Goal: Task Accomplishment & Management: Manage account settings

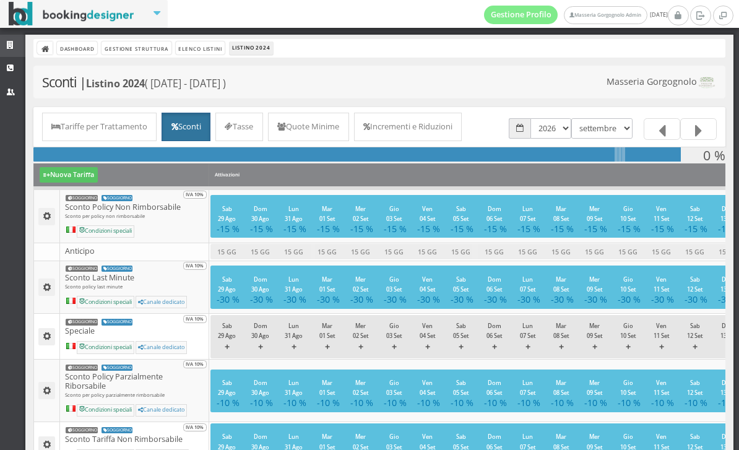
click at [7, 49] on icon at bounding box center [12, 45] width 10 height 8
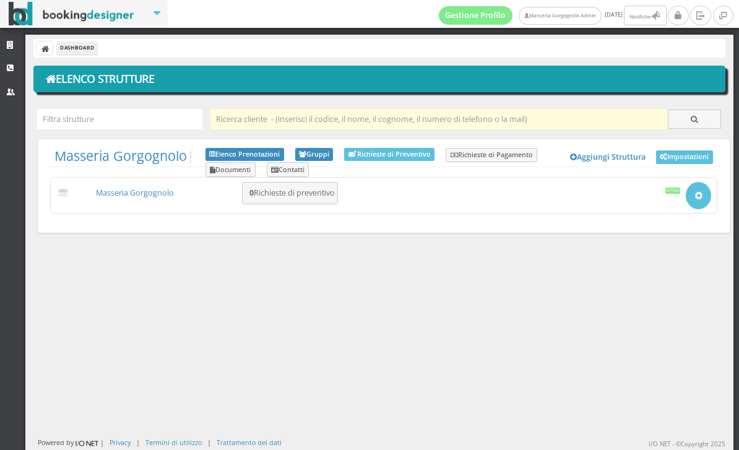
click at [277, 120] on input "text" at bounding box center [439, 119] width 458 height 20
click at [461, 119] on input "text" at bounding box center [439, 119] width 458 height 20
type input "M"
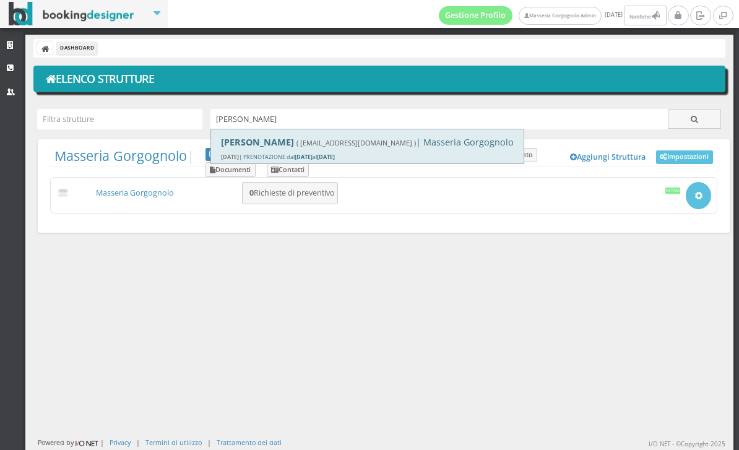
type input "[PERSON_NAME]"
click at [249, 146] on b "[PERSON_NAME]" at bounding box center [257, 142] width 73 height 12
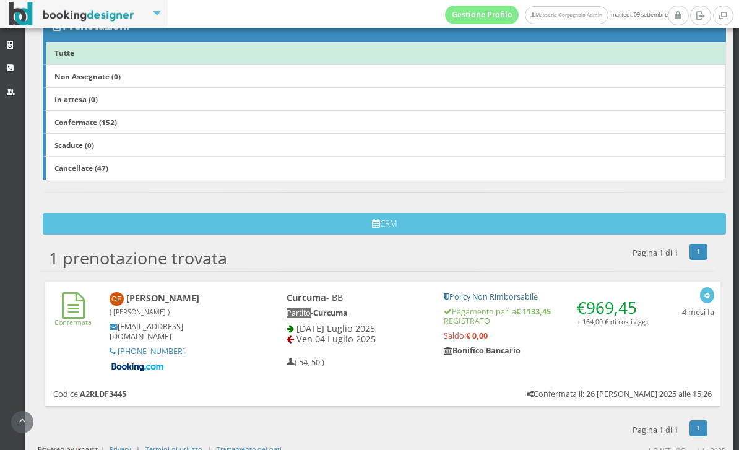
scroll to position [224, 0]
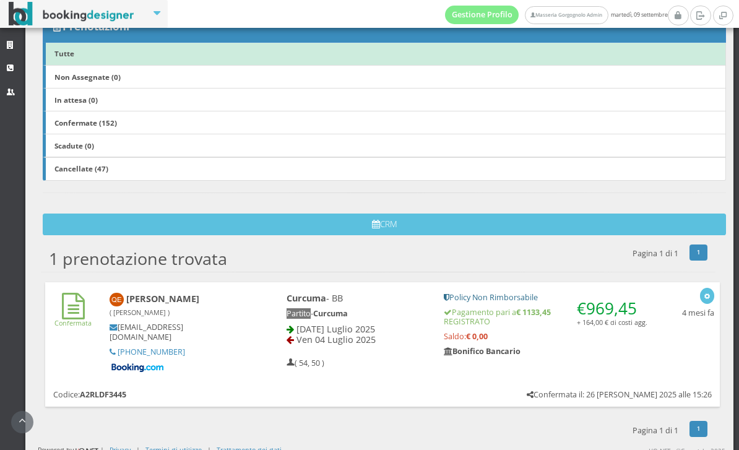
click at [627, 337] on div "€ 969,45 + 164,00 € di costi agg. Policy Non Rimborsabile Pagamento pari a € 11…" at bounding box center [546, 328] width 220 height 83
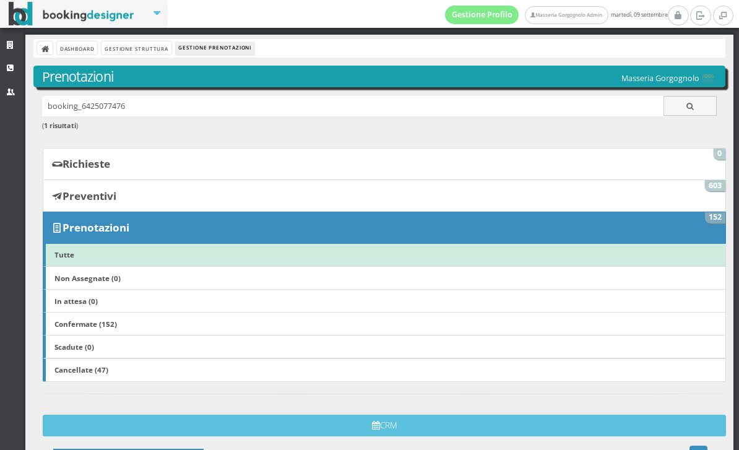
scroll to position [-1, 0]
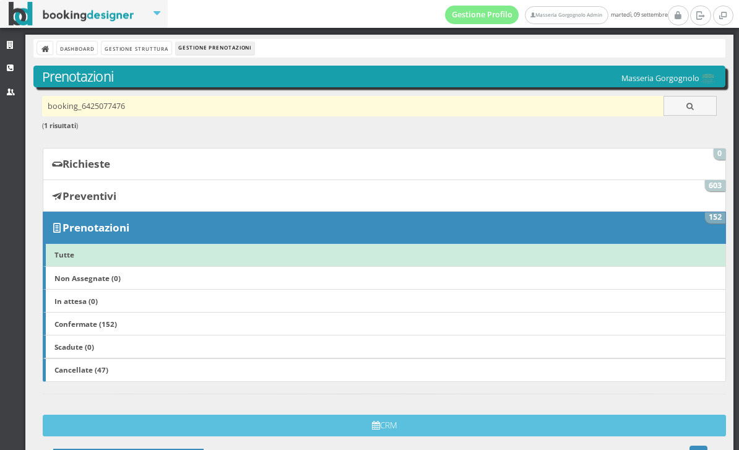
click at [218, 97] on input "booking_6425077476" at bounding box center [353, 106] width 622 height 20
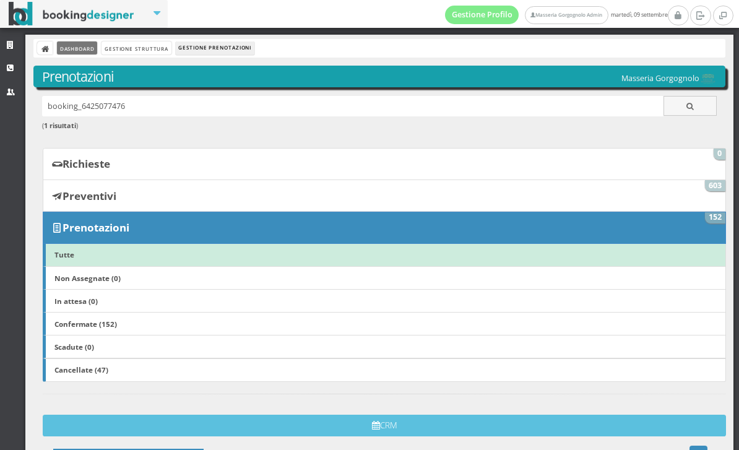
click at [70, 43] on link "Dashboard" at bounding box center [77, 47] width 40 height 13
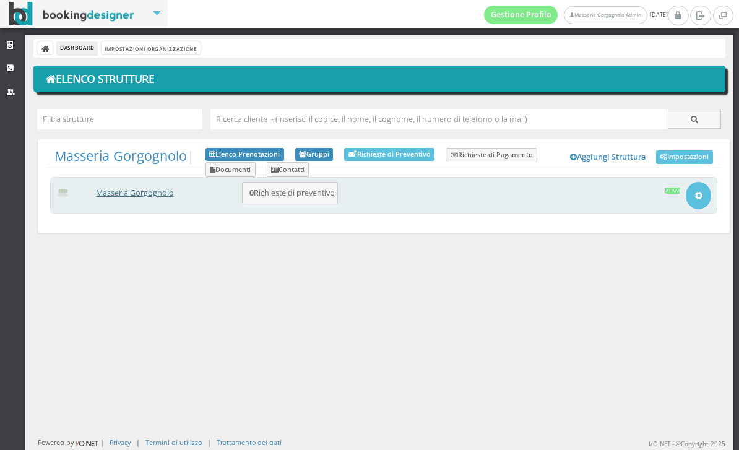
click at [150, 193] on link "Masseria Gorgognolo" at bounding box center [135, 193] width 78 height 11
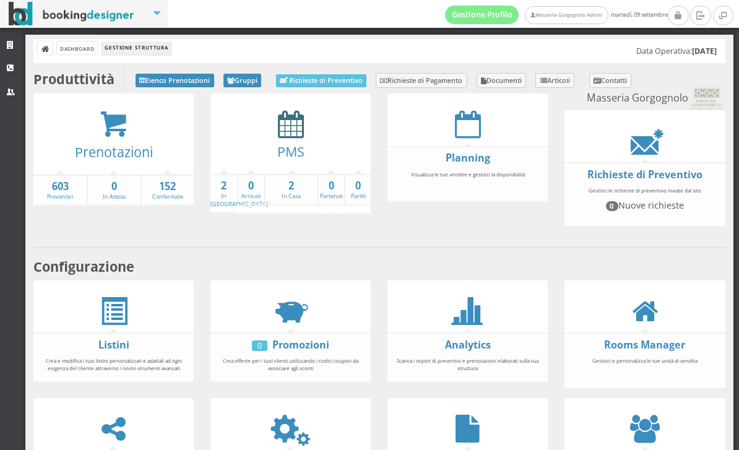
click at [292, 132] on icon at bounding box center [291, 124] width 26 height 28
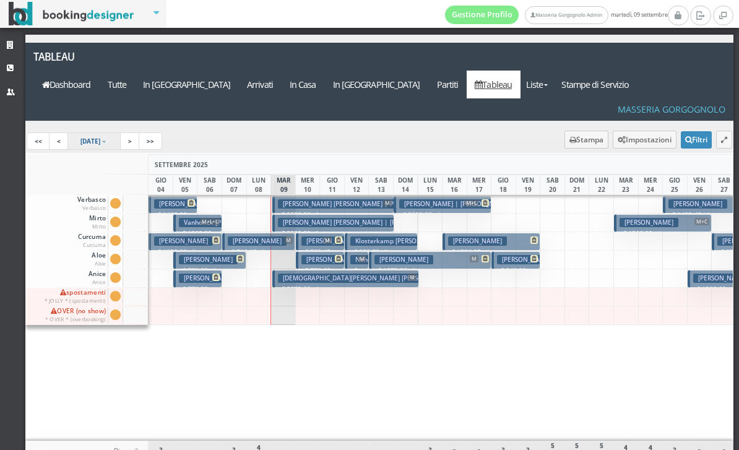
click at [100, 137] on span "[DATE]" at bounding box center [90, 141] width 20 height 9
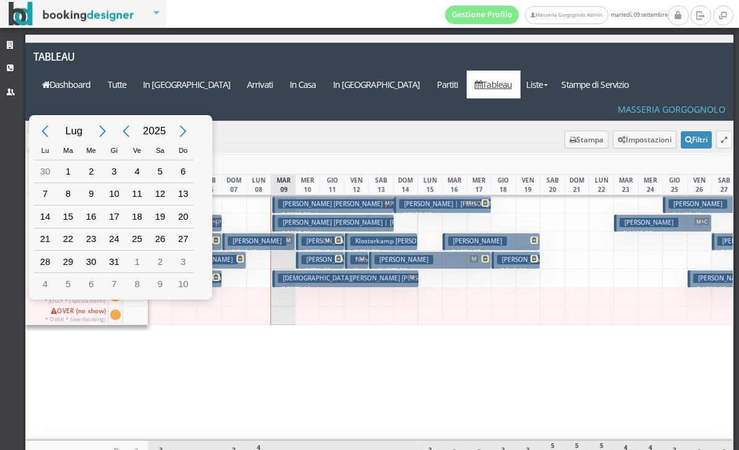
type input "[DATE]"
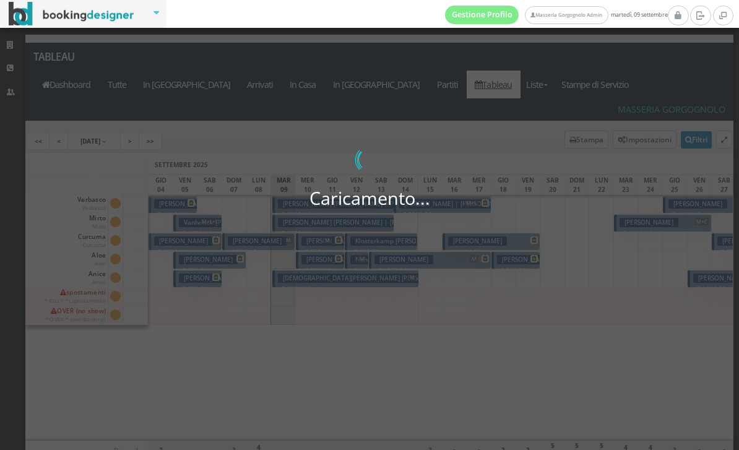
click at [72, 170] on div "1" at bounding box center [78, 178] width 19 height 17
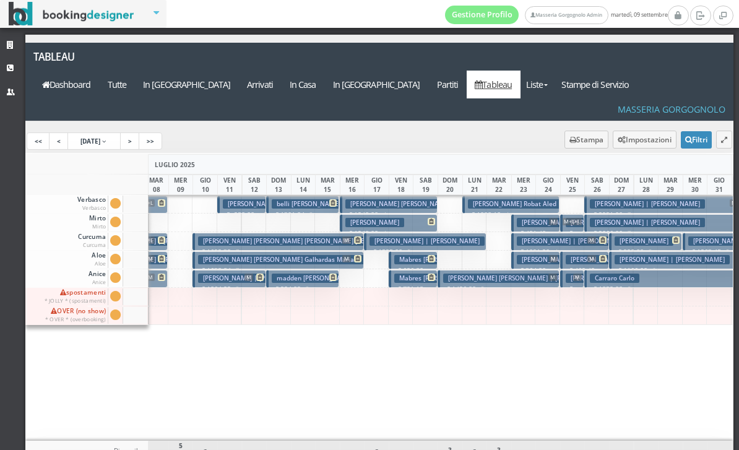
click at [402, 199] on h3 "Graham John Norman | Graham John" at bounding box center [428, 203] width 166 height 9
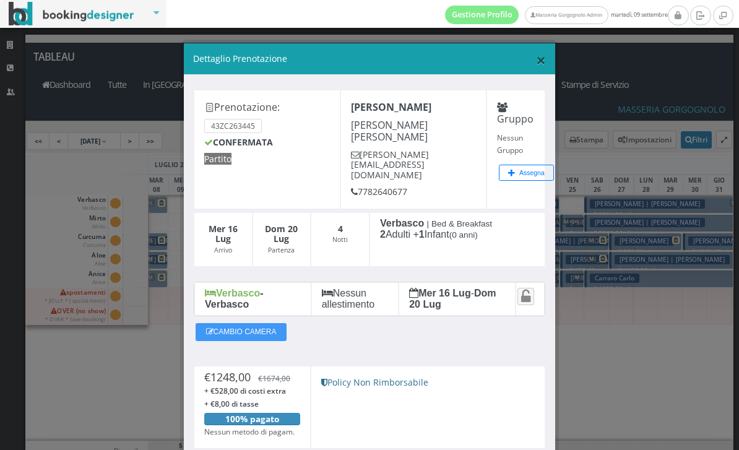
click at [542, 55] on span "×" at bounding box center [541, 60] width 10 height 24
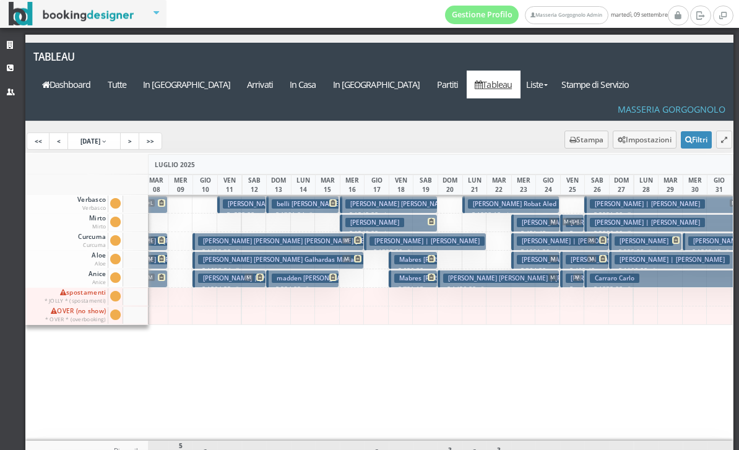
click at [391, 218] on h3 "Benson William" at bounding box center [374, 222] width 59 height 9
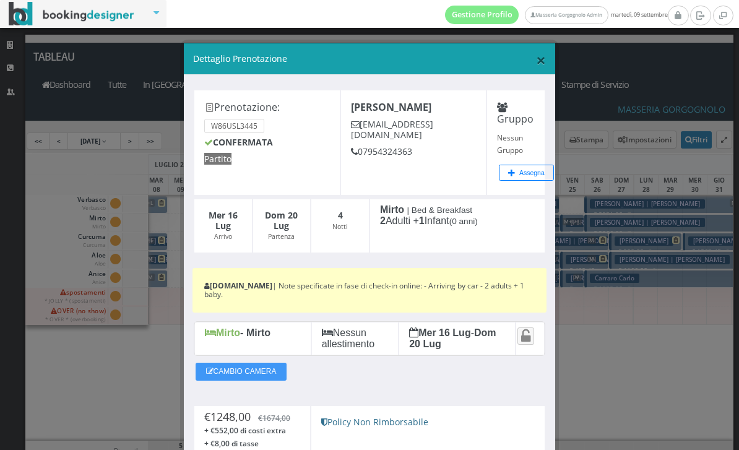
click at [539, 63] on span "×" at bounding box center [541, 60] width 10 height 24
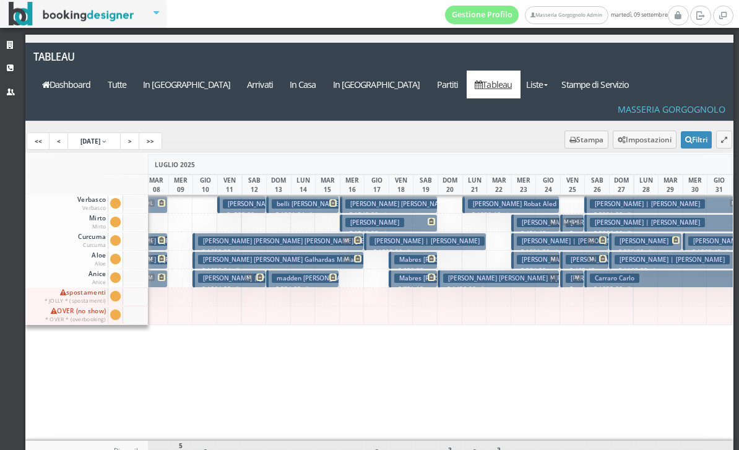
click at [386, 199] on h3 "Graham John Norman | Graham John" at bounding box center [428, 203] width 166 height 9
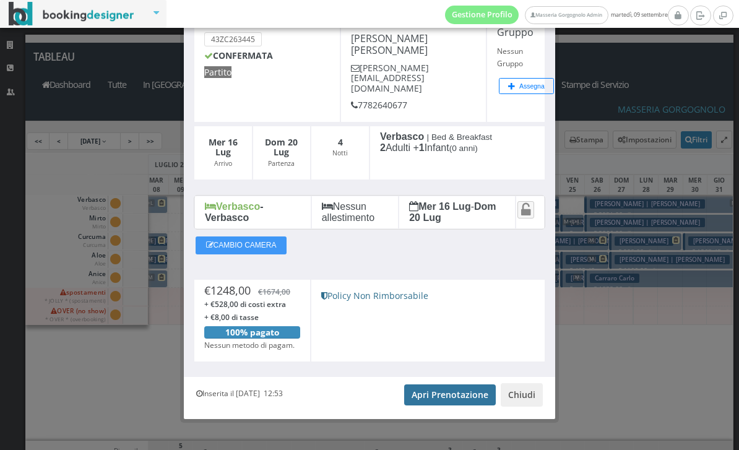
click at [451, 391] on link "Apri Prenotazione" at bounding box center [450, 394] width 92 height 21
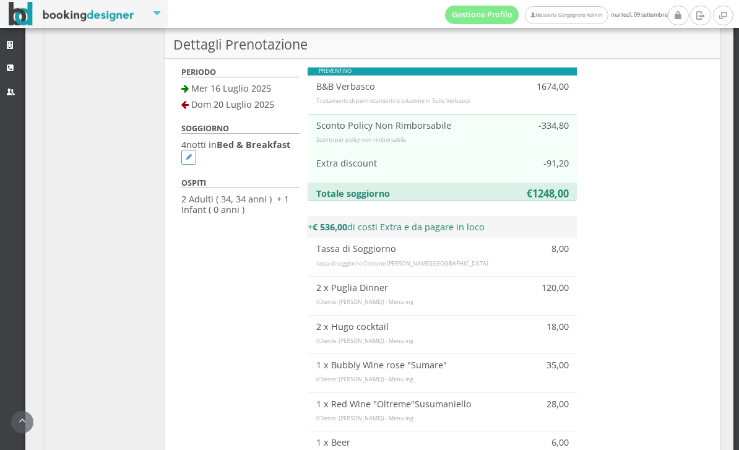
scroll to position [1039, 0]
